Goal: Book appointment/travel/reservation

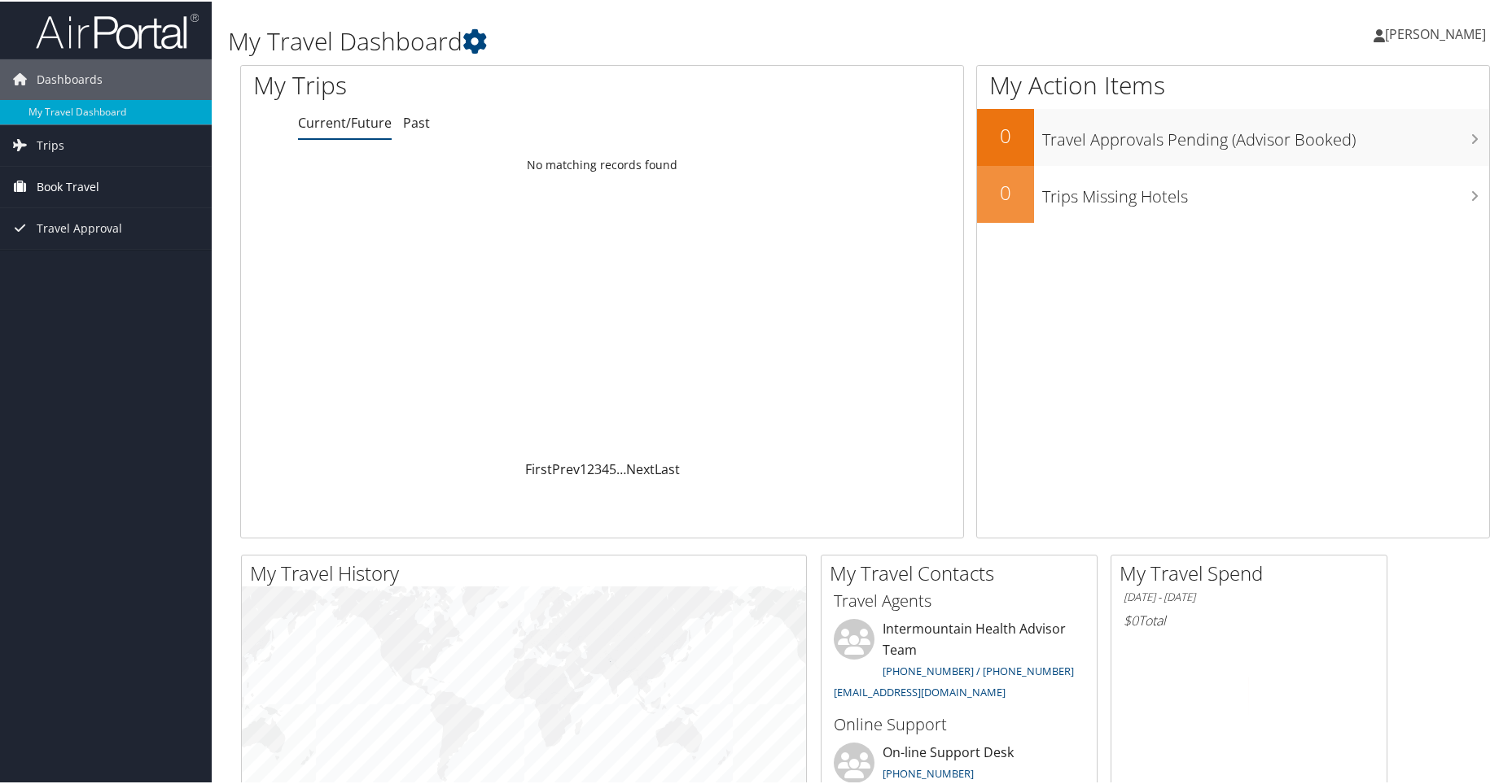
click at [87, 184] on span "Book Travel" at bounding box center [68, 185] width 63 height 41
click at [105, 266] on link "Book/Manage Online Trips" at bounding box center [106, 267] width 212 height 25
